Goal: Navigation & Orientation: Find specific page/section

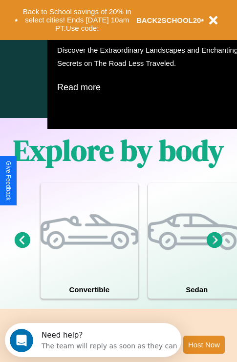
scroll to position [627, 0]
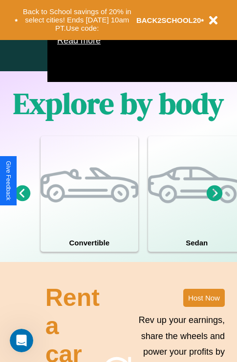
click at [214, 201] on icon at bounding box center [214, 193] width 16 height 16
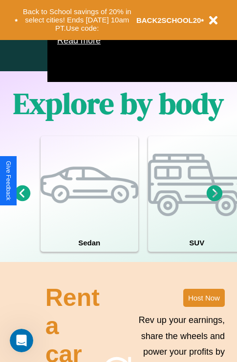
click at [22, 201] on icon at bounding box center [23, 193] width 16 height 16
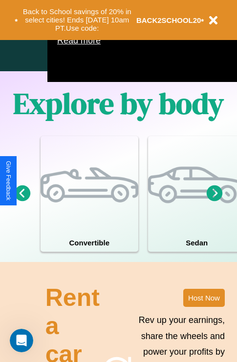
click at [214, 201] on icon at bounding box center [214, 193] width 16 height 16
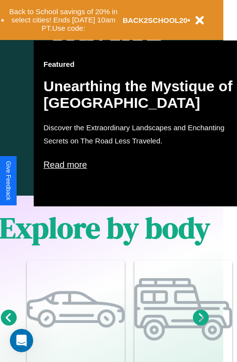
scroll to position [486, 16]
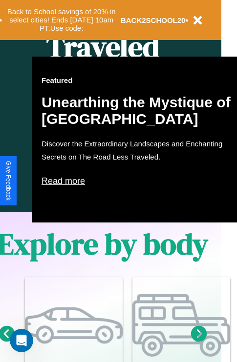
click at [139, 181] on p "Read more" at bounding box center [138, 181] width 195 height 16
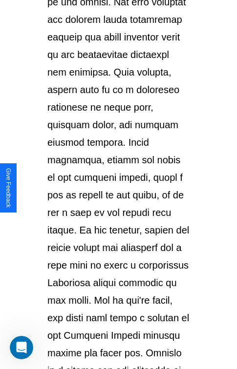
scroll to position [1686, 0]
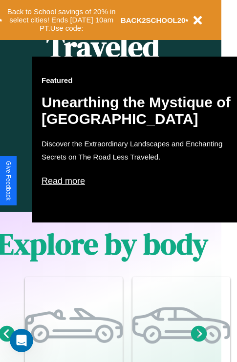
scroll to position [855, 16]
